Goal: Check status: Check status

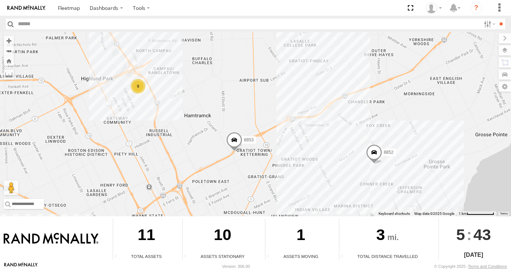
click at [233, 145] on span at bounding box center [234, 142] width 16 height 20
click at [372, 161] on div "2" at bounding box center [374, 163] width 15 height 15
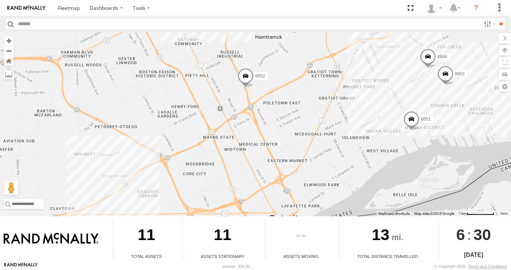
drag, startPoint x: 328, startPoint y: 156, endPoint x: 392, endPoint y: 102, distance: 83.7
click at [392, 102] on div "8853 8852 8851 8844 7" at bounding box center [255, 124] width 511 height 184
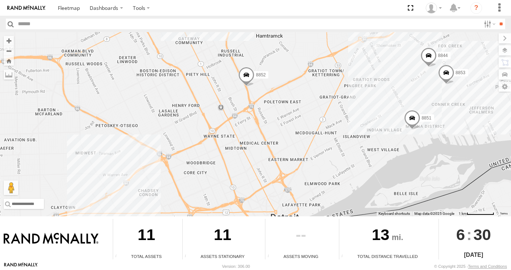
click at [411, 126] on span at bounding box center [412, 120] width 16 height 20
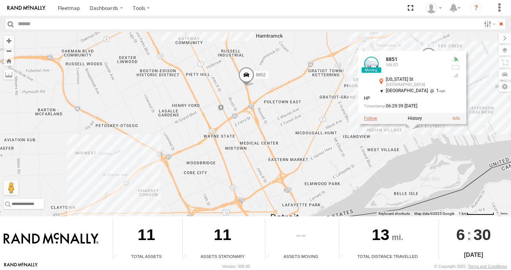
click at [376, 121] on label at bounding box center [370, 118] width 13 height 5
